Goal: Task Accomplishment & Management: Use online tool/utility

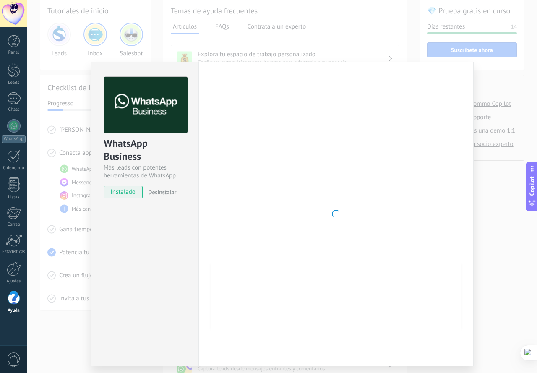
click at [322, 117] on div at bounding box center [335, 214] width 249 height 274
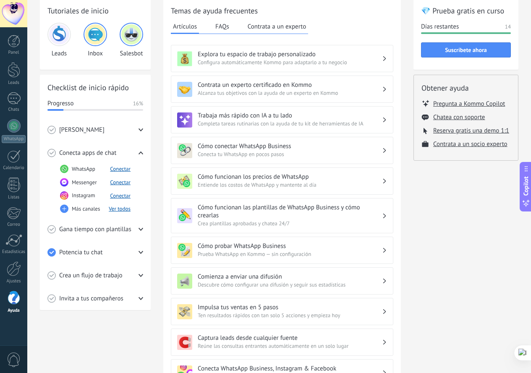
click at [141, 253] on use at bounding box center [140, 252] width 5 height 3
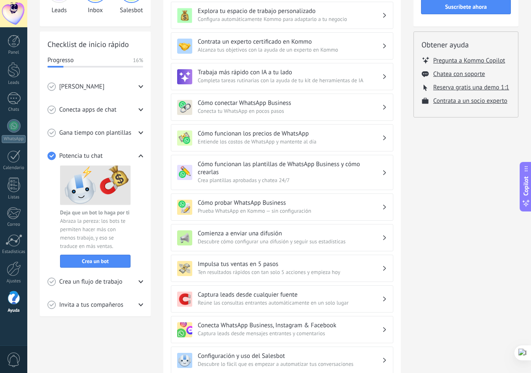
scroll to position [204, 0]
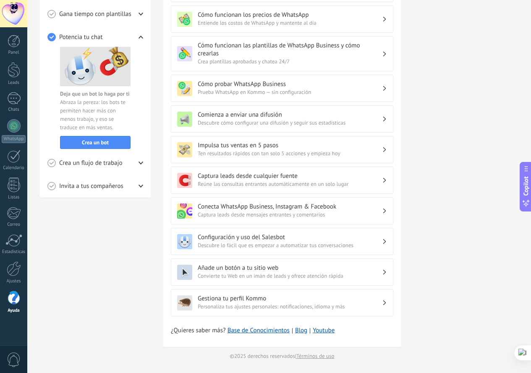
click at [137, 162] on div "Crea un flujo de trabajo" at bounding box center [95, 162] width 96 height 23
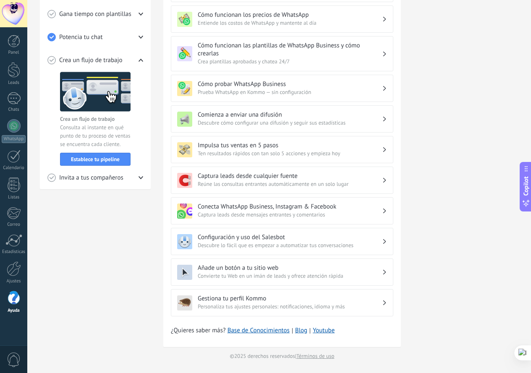
click at [140, 179] on icon at bounding box center [140, 177] width 5 height 5
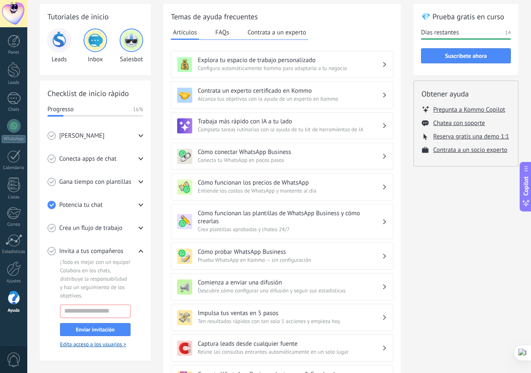
scroll to position [0, 0]
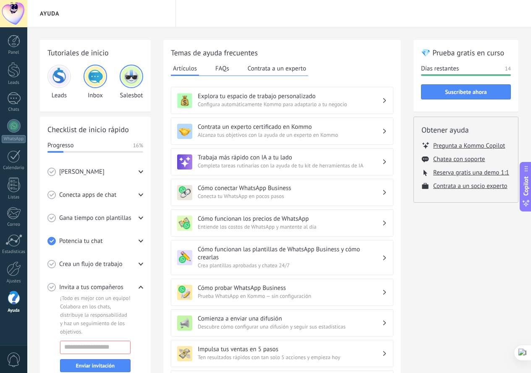
click at [57, 73] on img at bounding box center [59, 76] width 20 height 20
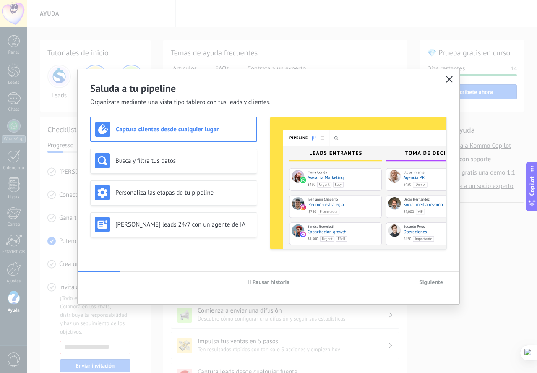
click at [449, 76] on button "button" at bounding box center [449, 80] width 11 height 12
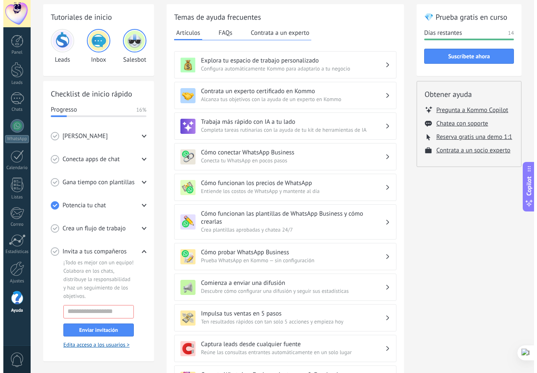
scroll to position [84, 0]
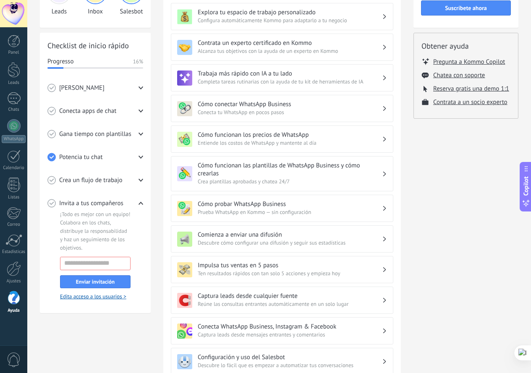
click at [139, 158] on icon at bounding box center [140, 157] width 5 height 5
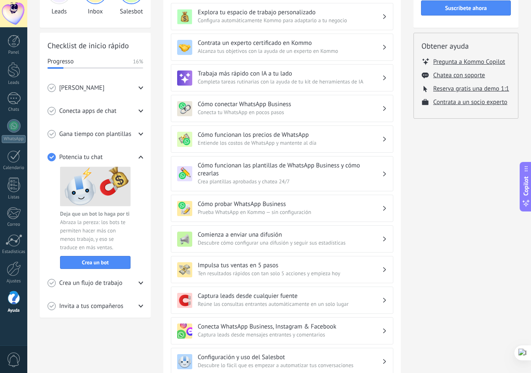
click at [138, 133] on icon at bounding box center [140, 134] width 5 height 5
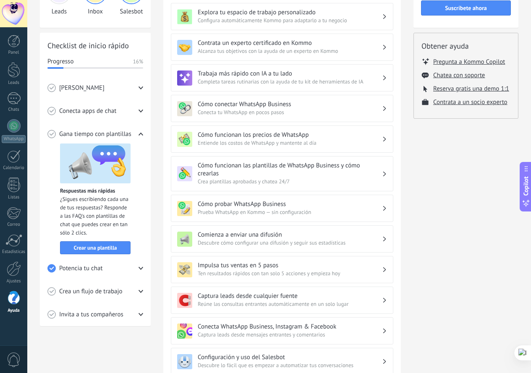
click at [139, 111] on icon at bounding box center [140, 111] width 5 height 5
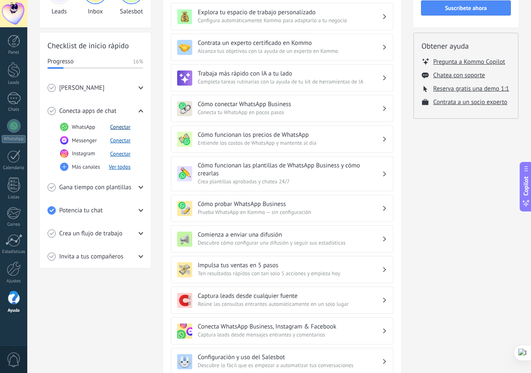
click at [122, 128] on button "Conectar" at bounding box center [120, 126] width 21 height 7
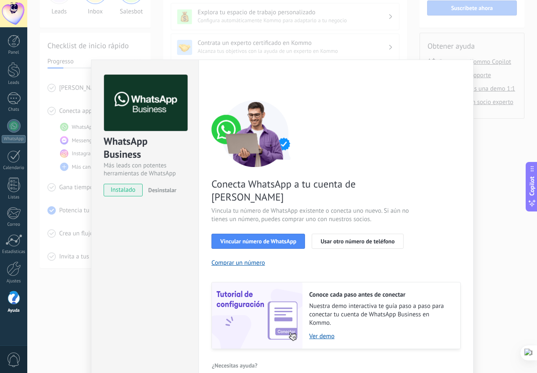
scroll to position [3, 0]
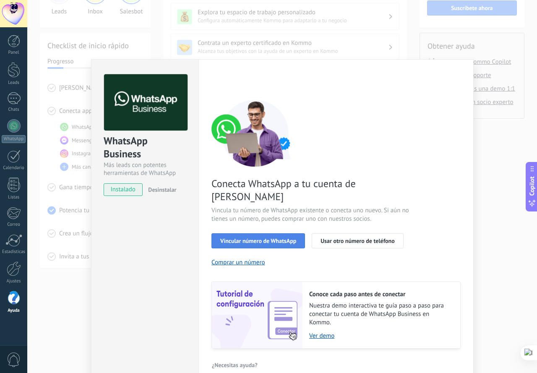
click at [261, 238] on span "Vincular número de WhatsApp" at bounding box center [258, 241] width 76 height 6
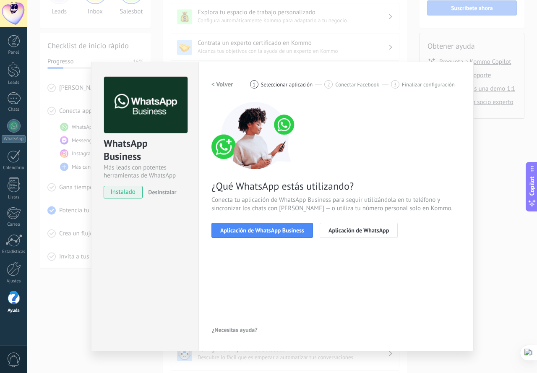
scroll to position [0, 0]
click at [280, 231] on span "Aplicación de WhatsApp Business" at bounding box center [262, 230] width 84 height 6
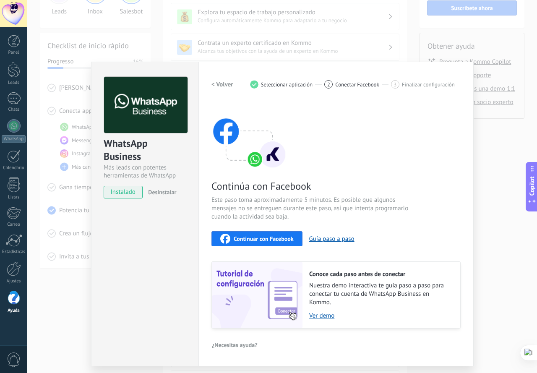
click at [256, 236] on span "Continuar con Facebook" at bounding box center [264, 239] width 60 height 6
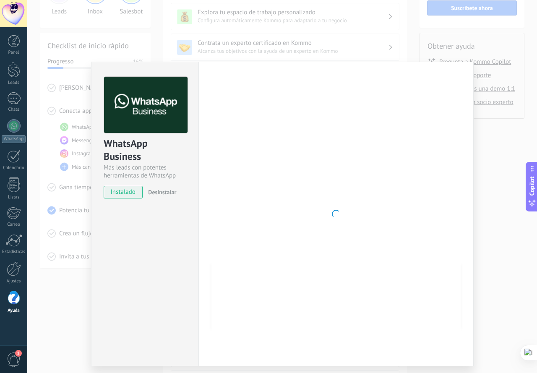
click at [484, 215] on div "WhatsApp Business Más leads con potentes herramientas de WhatsApp instalado Des…" at bounding box center [282, 186] width 510 height 373
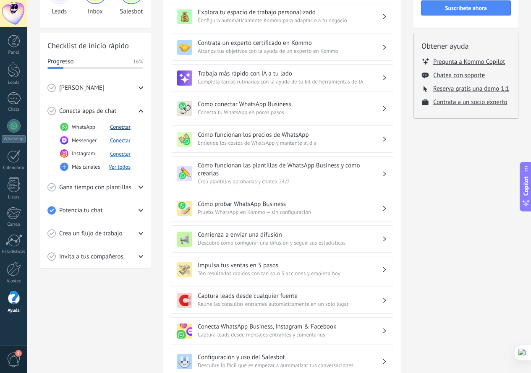
click at [121, 127] on button "Conectar" at bounding box center [120, 126] width 21 height 7
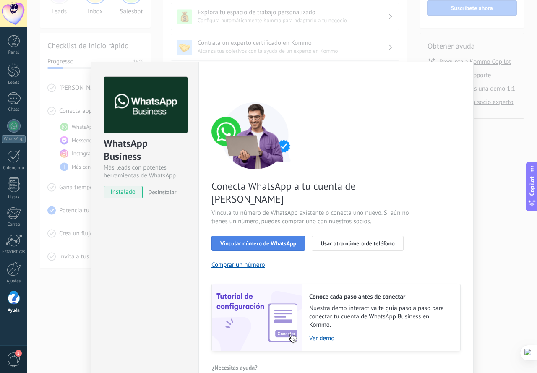
click at [263, 240] on span "Vincular número de WhatsApp" at bounding box center [258, 243] width 76 height 6
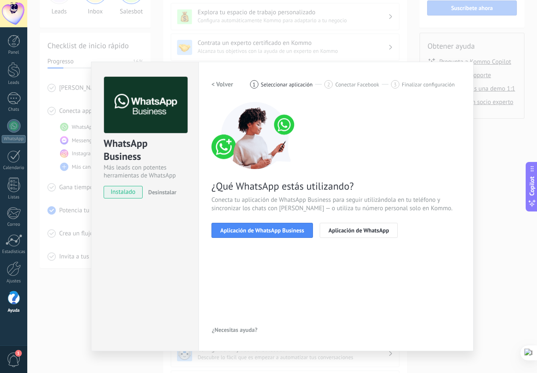
click at [262, 230] on span "Aplicación de WhatsApp Business" at bounding box center [262, 230] width 84 height 6
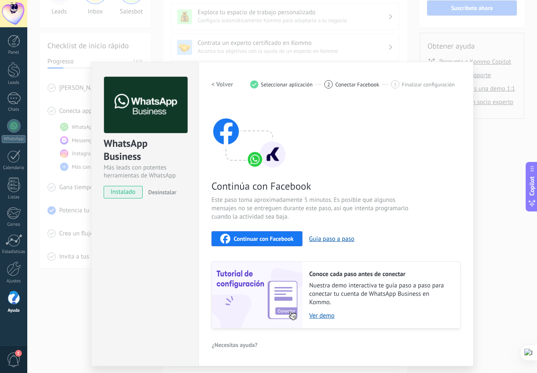
click at [260, 238] on span "Continuar con Facebook" at bounding box center [264, 239] width 60 height 6
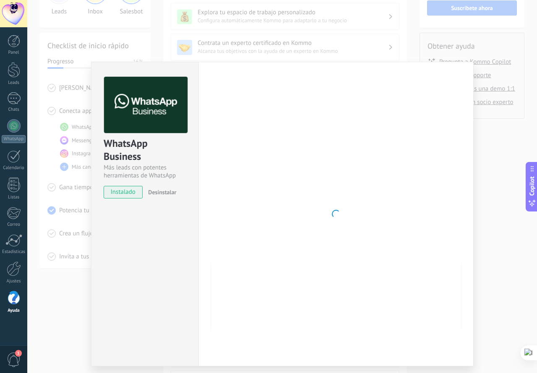
click at [392, 47] on div "WhatsApp Business Más leads con potentes herramientas de WhatsApp instalado Des…" at bounding box center [282, 186] width 510 height 373
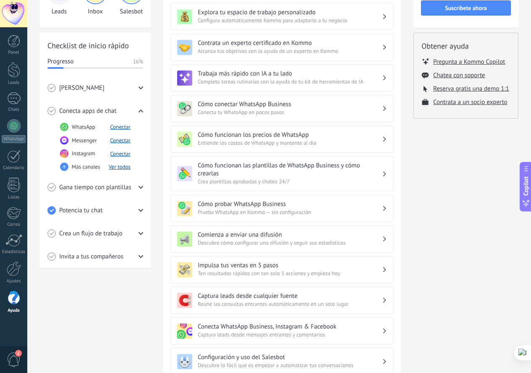
drag, startPoint x: 119, startPoint y: 125, endPoint x: 125, endPoint y: 129, distance: 7.6
click at [120, 125] on button "Conectar" at bounding box center [120, 126] width 21 height 7
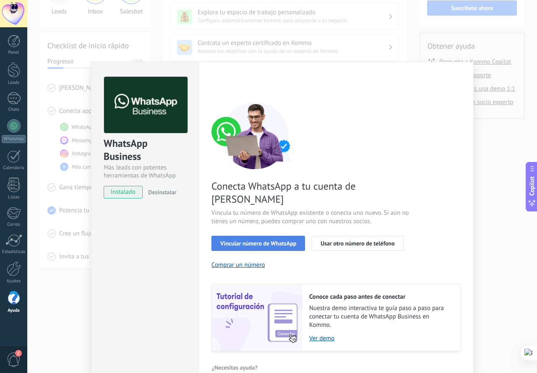
click at [271, 240] on span "Vincular número de WhatsApp" at bounding box center [258, 243] width 76 height 6
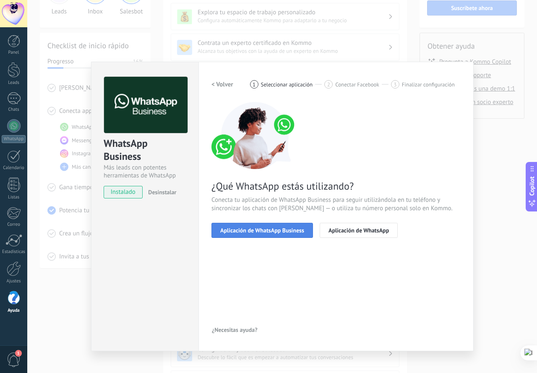
click at [271, 230] on span "Aplicación de WhatsApp Business" at bounding box center [262, 230] width 84 height 6
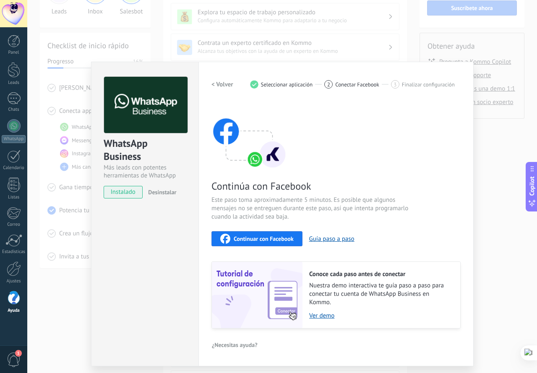
click at [268, 240] on span "Continuar con Facebook" at bounding box center [264, 239] width 60 height 6
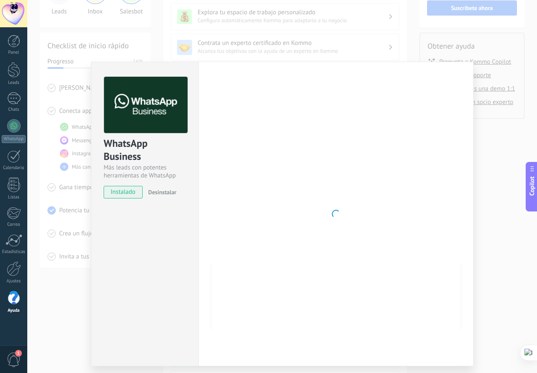
click at [344, 167] on div at bounding box center [335, 214] width 249 height 274
click at [390, 102] on div at bounding box center [335, 214] width 249 height 274
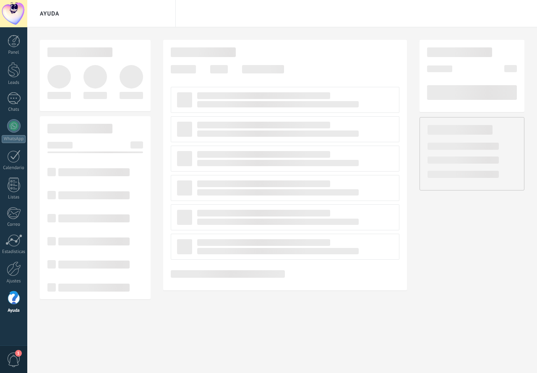
click at [159, 147] on div at bounding box center [282, 169] width 485 height 259
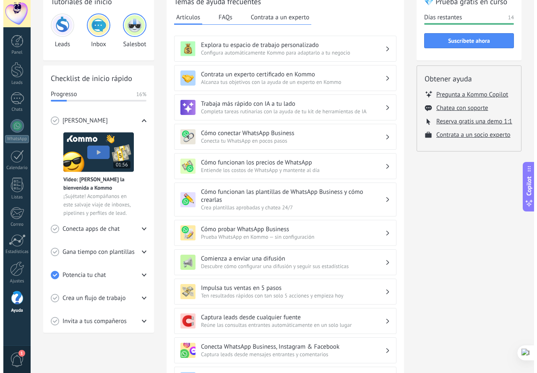
scroll to position [168, 0]
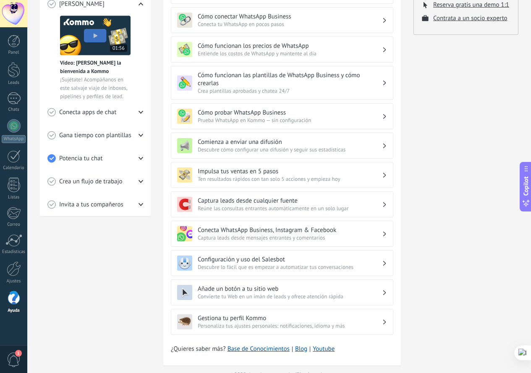
click at [137, 157] on div "Potencia tu chat" at bounding box center [95, 158] width 96 height 23
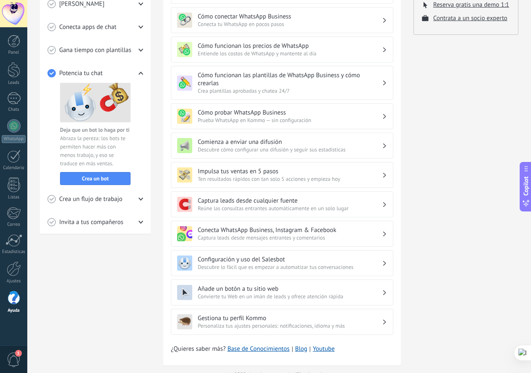
click at [141, 27] on icon at bounding box center [140, 27] width 5 height 5
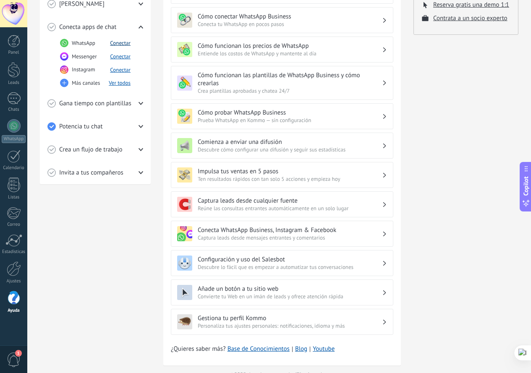
click at [123, 43] on button "Conectar" at bounding box center [120, 42] width 21 height 7
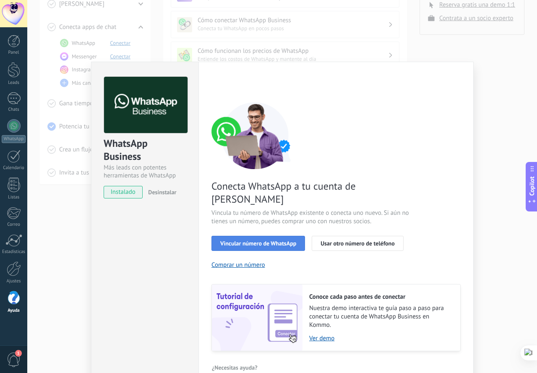
click at [266, 240] on span "Vincular número de WhatsApp" at bounding box center [258, 243] width 76 height 6
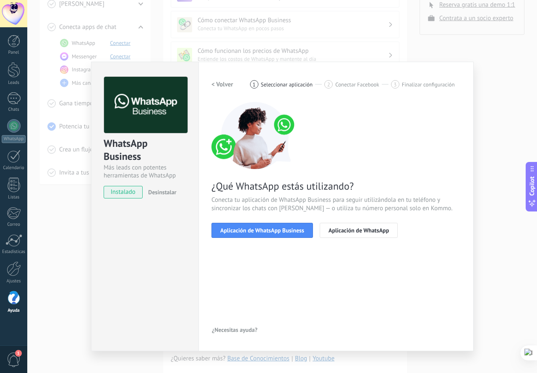
click at [266, 229] on span "Aplicación de WhatsApp Business" at bounding box center [262, 230] width 84 height 6
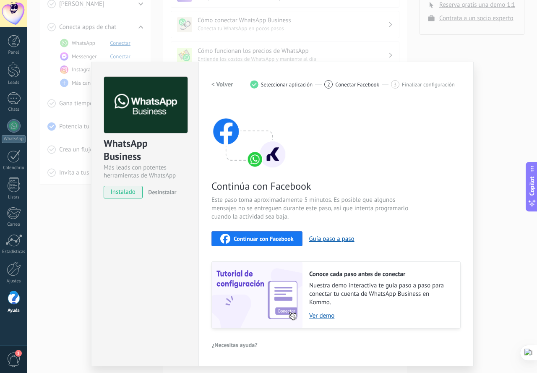
click at [271, 239] on span "Continuar con Facebook" at bounding box center [264, 239] width 60 height 6
drag, startPoint x: 470, startPoint y: 62, endPoint x: 484, endPoint y: 64, distance: 14.5
click at [473, 62] on div "Configuraciones Autorizaciones This tab logs the users who have granted integra…" at bounding box center [335, 214] width 275 height 305
